Goal: Information Seeking & Learning: Learn about a topic

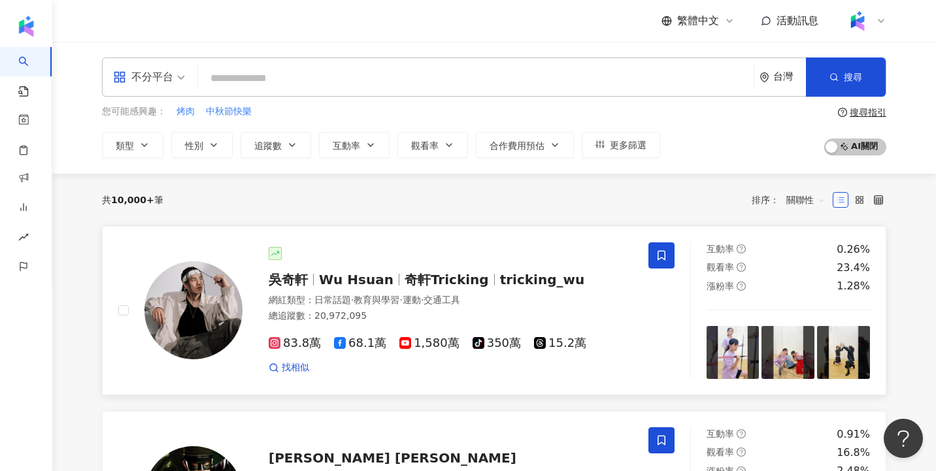
click at [352, 284] on span "Wu Hsuan" at bounding box center [356, 280] width 75 height 16
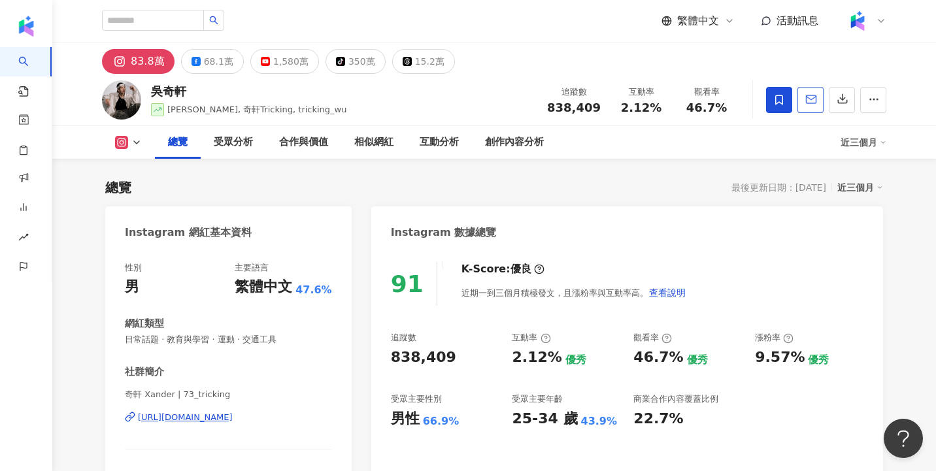
click at [809, 109] on button "button" at bounding box center [811, 100] width 26 height 26
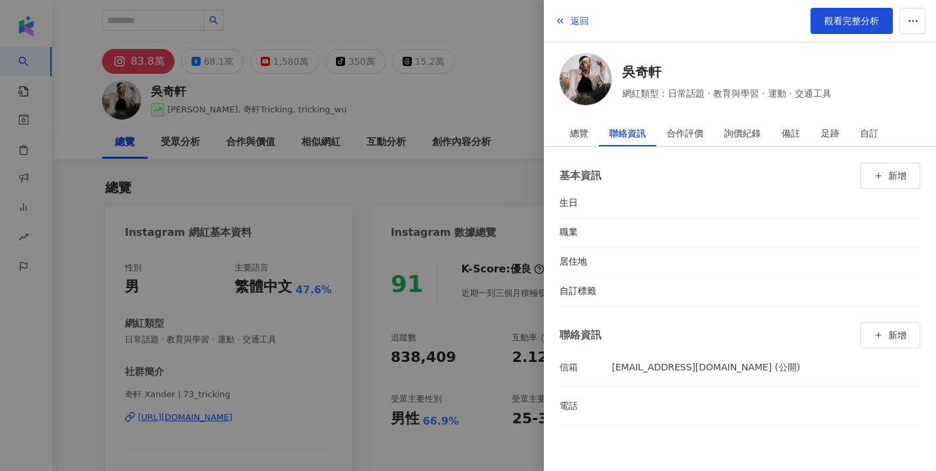
click at [459, 177] on div at bounding box center [468, 235] width 936 height 471
